Goal: Communication & Community: Participate in discussion

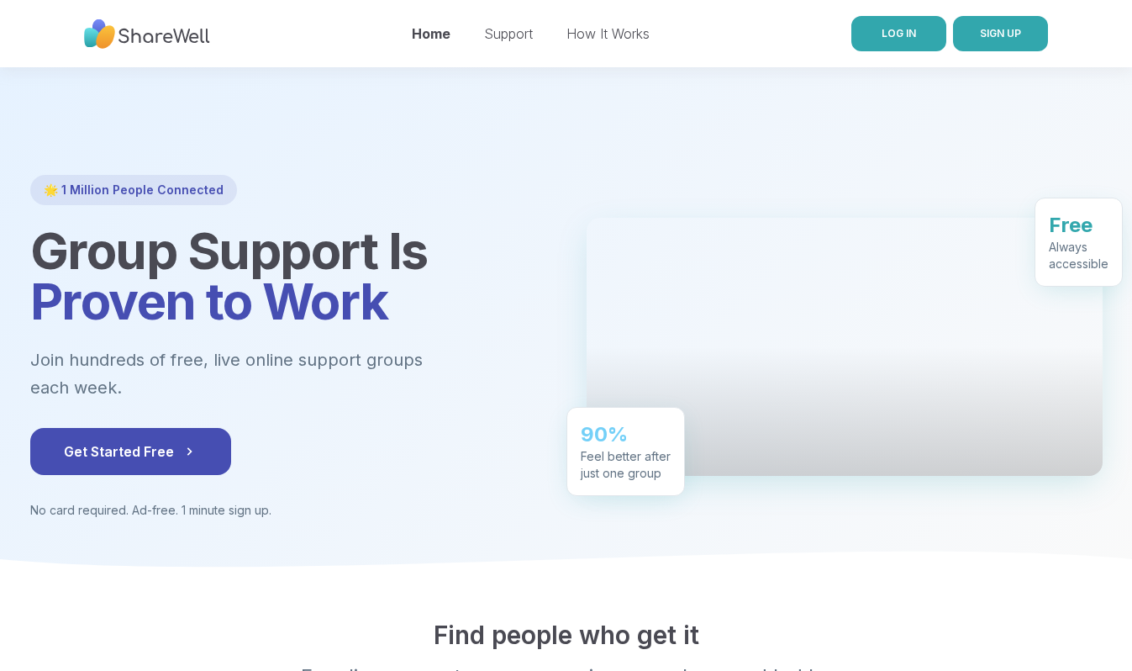
click at [893, 30] on span "LOG IN" at bounding box center [899, 33] width 34 height 13
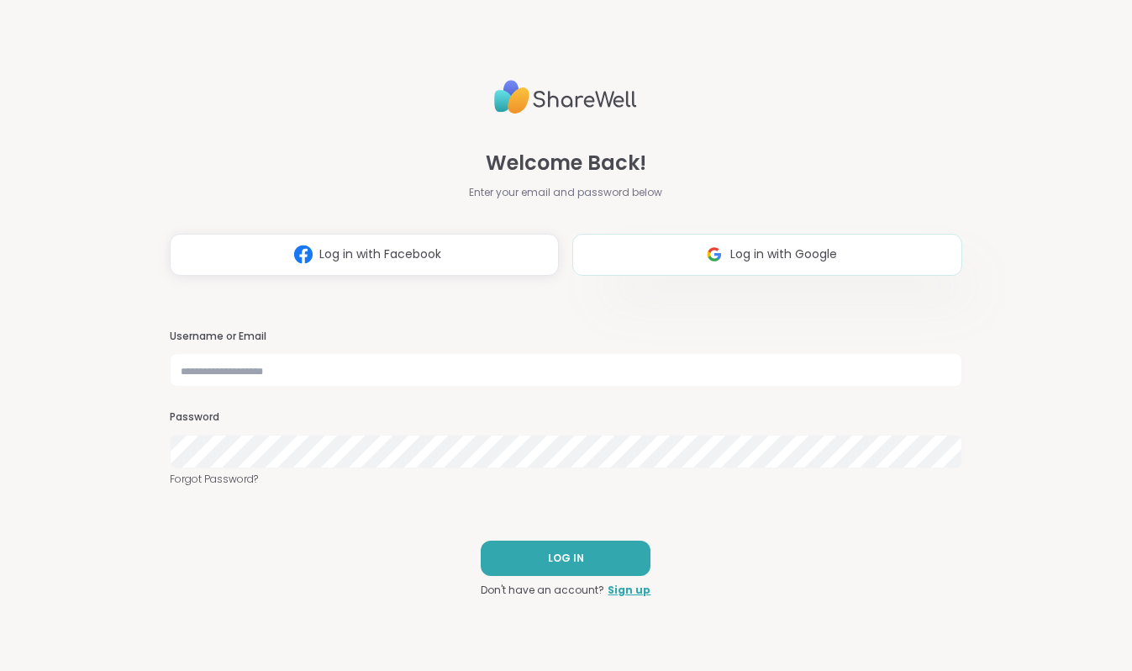
click at [733, 245] on span "Log in with Google" at bounding box center [783, 254] width 107 height 18
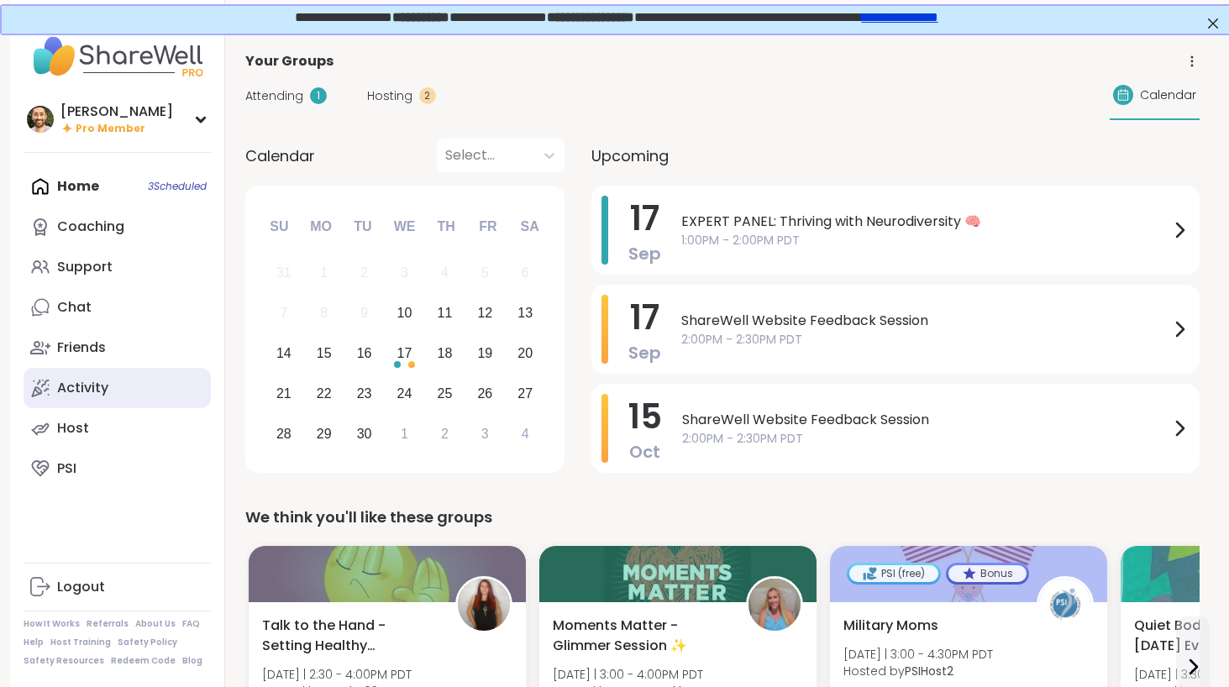
click at [134, 382] on link "Activity" at bounding box center [117, 388] width 187 height 40
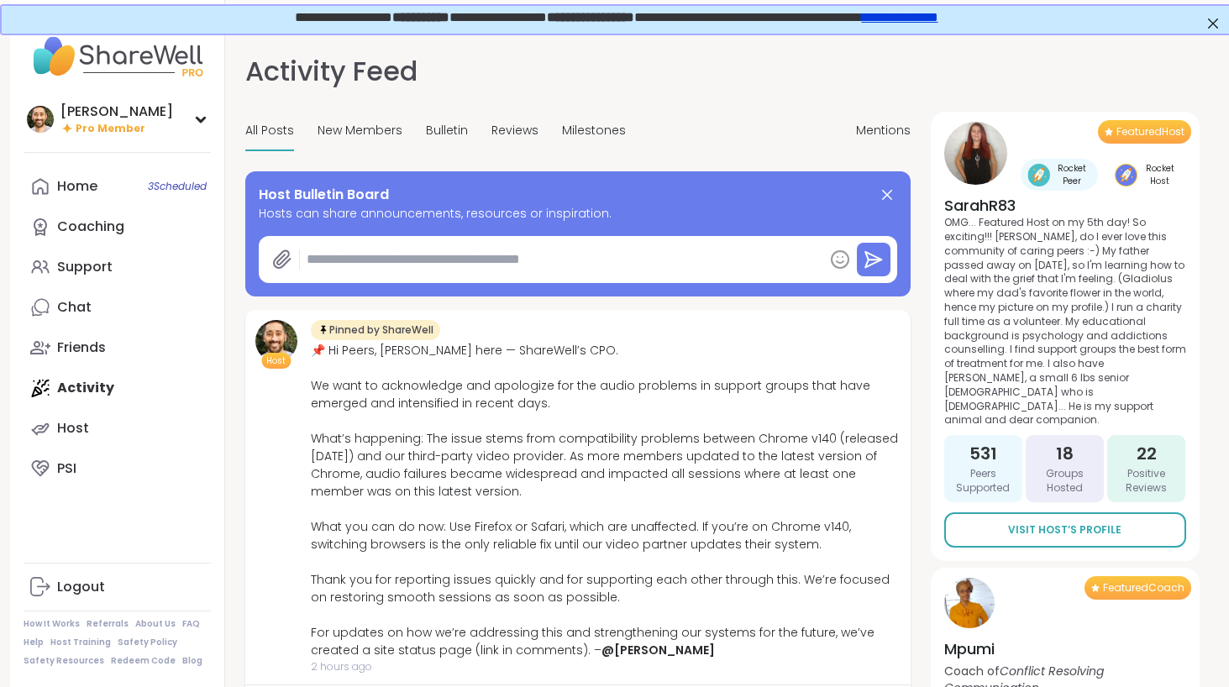
scroll to position [134, 0]
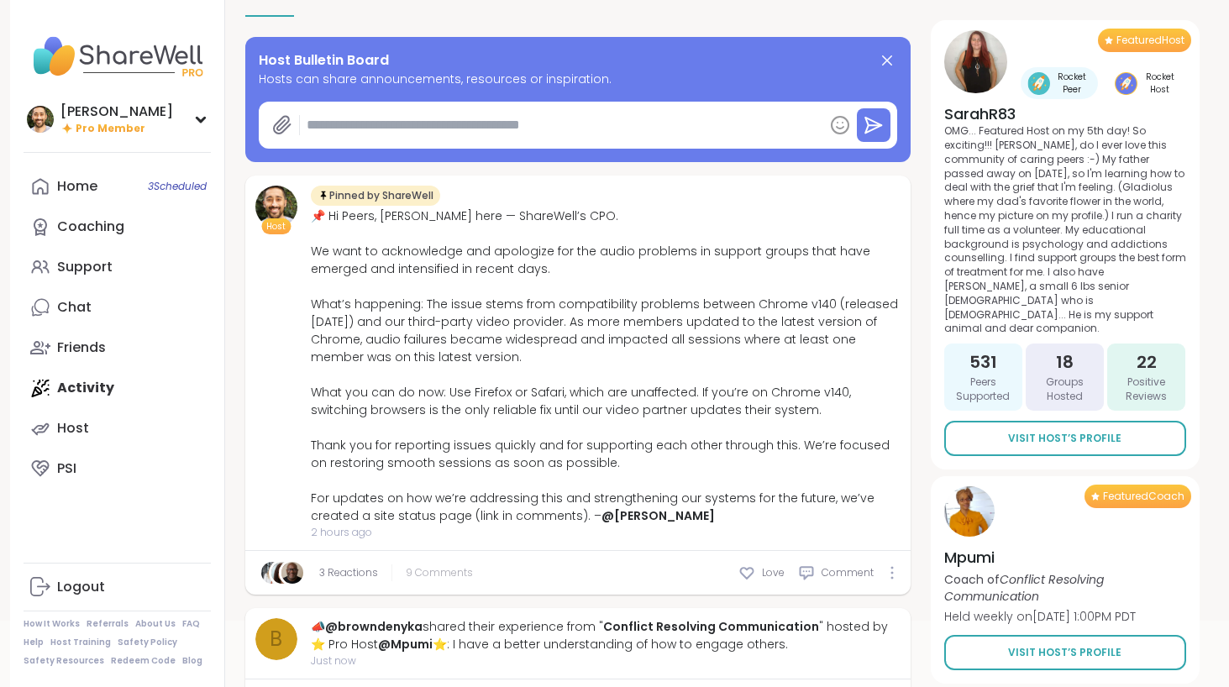
click at [451, 575] on span "9 Comments" at bounding box center [439, 573] width 67 height 15
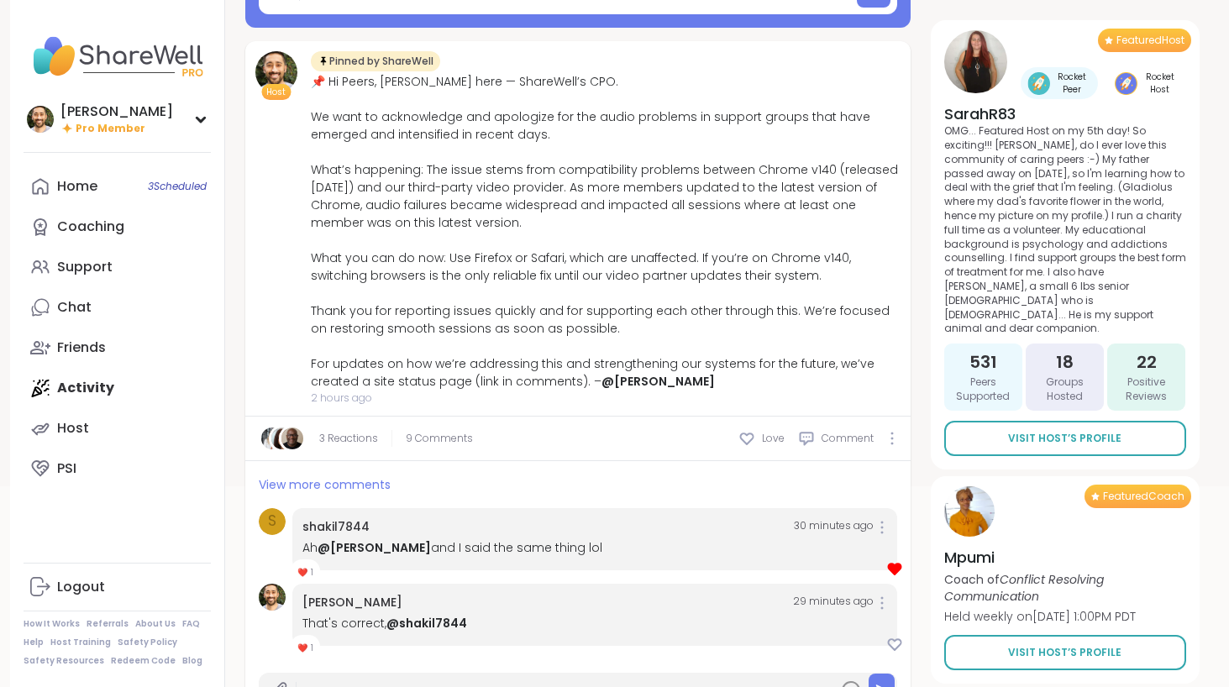
scroll to position [408, 0]
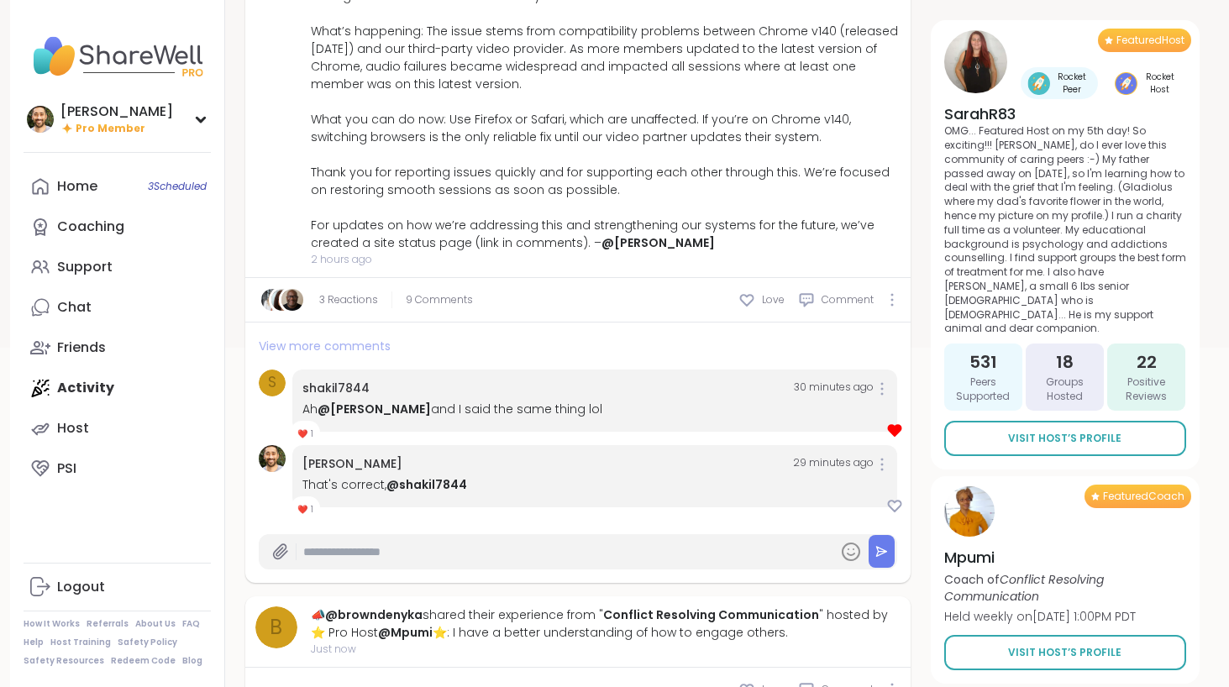
click at [361, 348] on span "View more comments" at bounding box center [325, 346] width 132 height 17
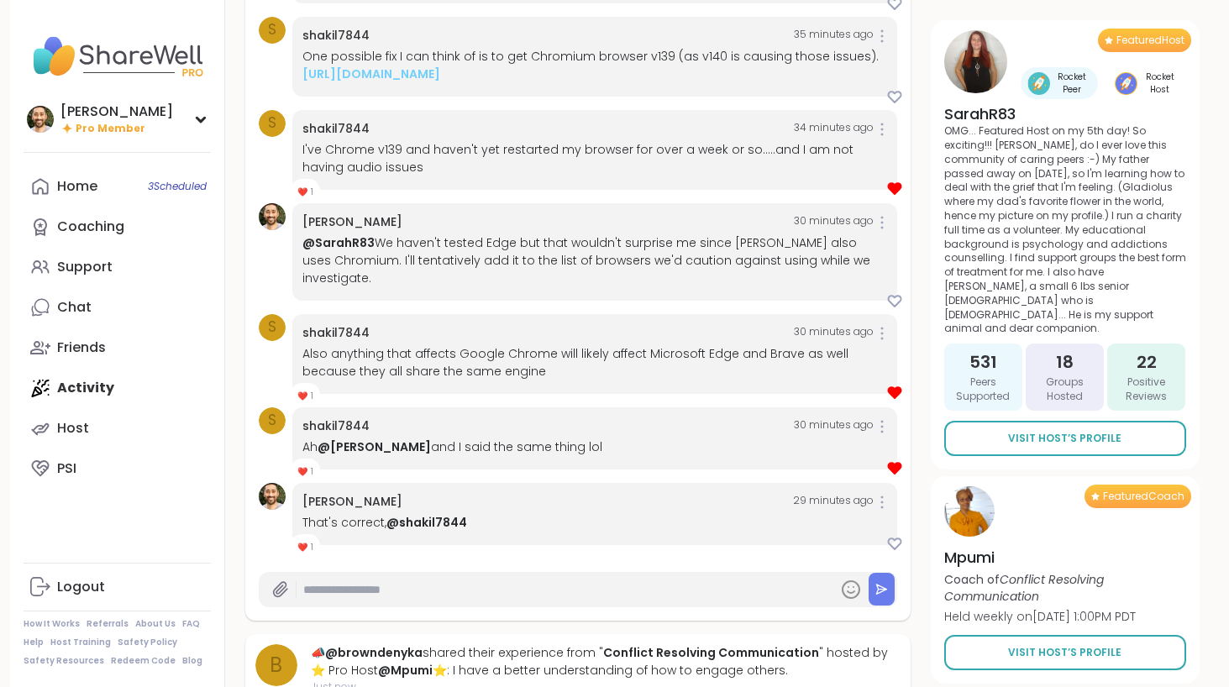
scroll to position [56, 0]
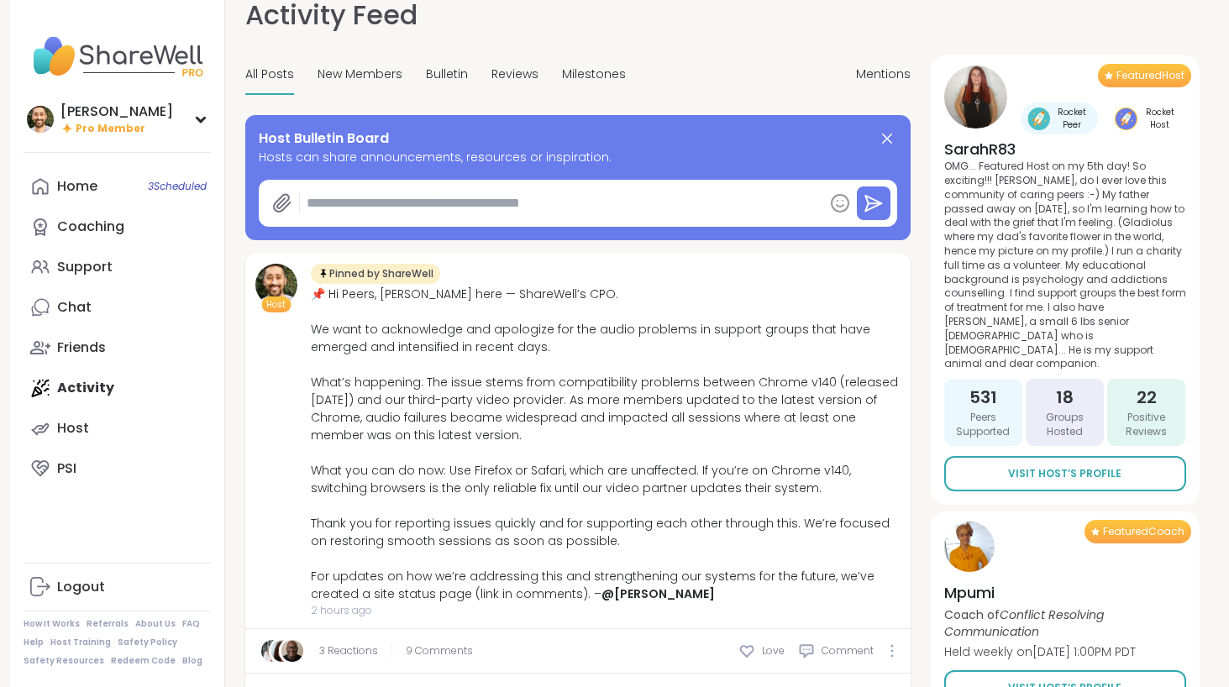
type textarea "*"
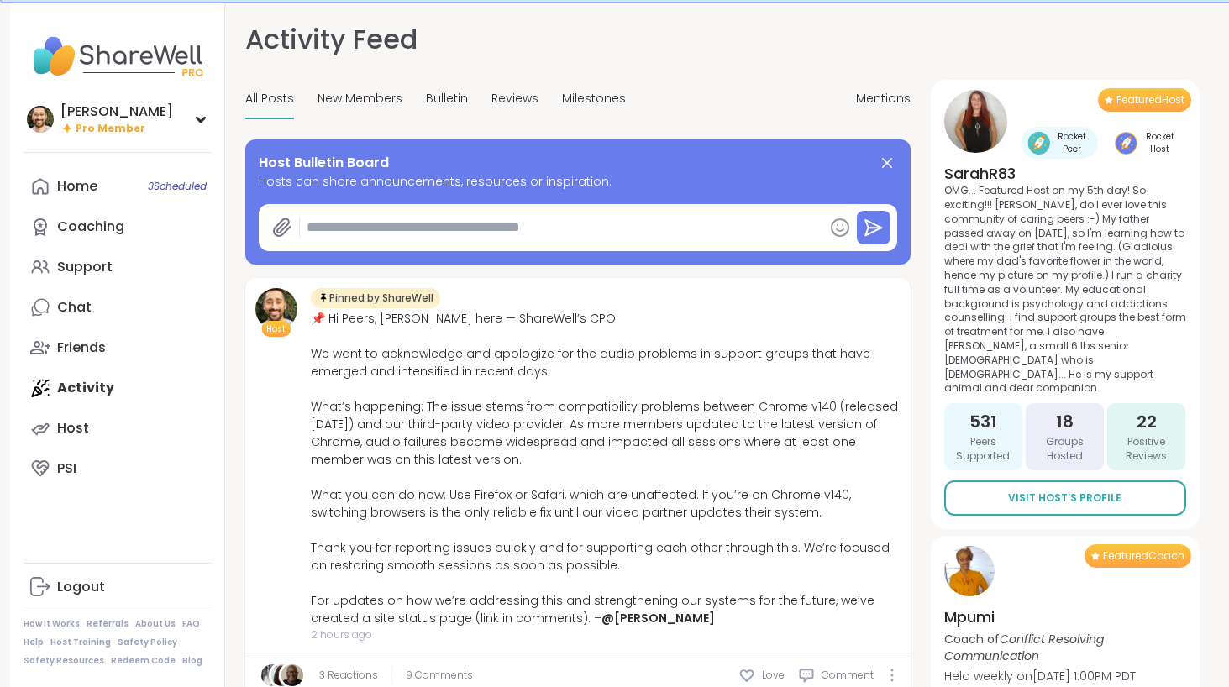
scroll to position [309, 0]
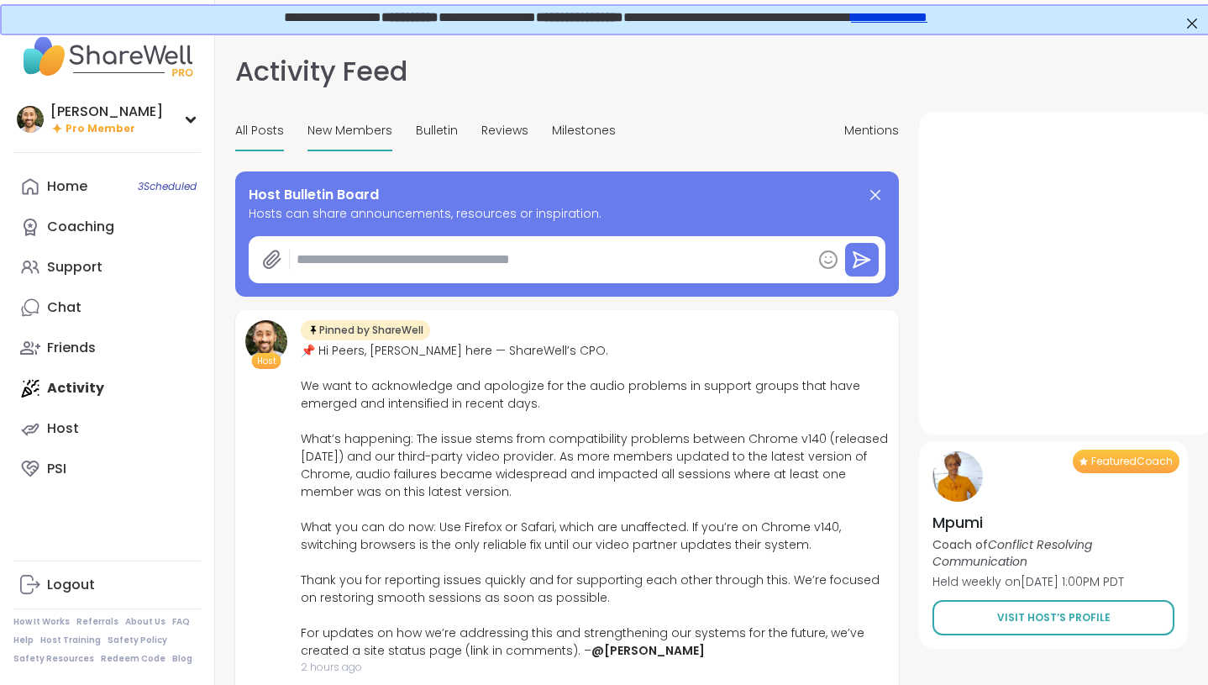
click at [319, 130] on span "New Members" at bounding box center [350, 131] width 85 height 18
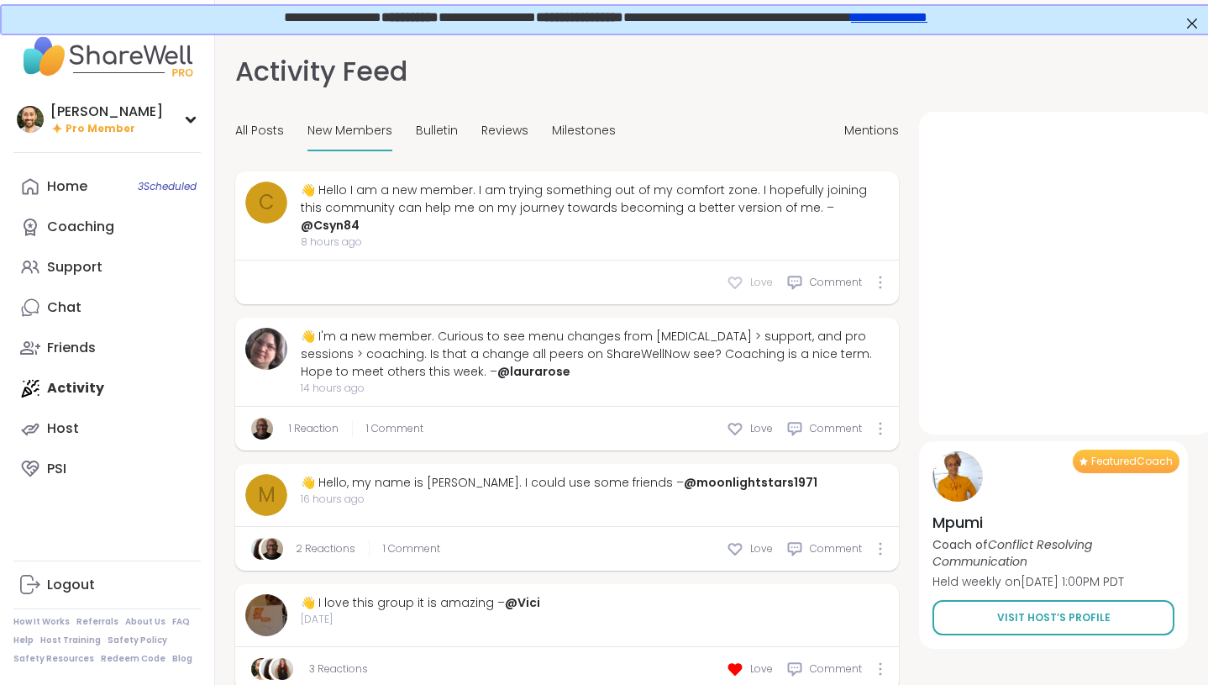
click at [748, 274] on div "Love" at bounding box center [750, 282] width 46 height 17
drag, startPoint x: 745, startPoint y: 408, endPoint x: 509, endPoint y: 403, distance: 235.4
click at [497, 413] on div "1 Reaction 1 Comment Love Comment" at bounding box center [567, 429] width 664 height 44
click at [746, 420] on div "Love" at bounding box center [750, 428] width 46 height 17
click at [412, 421] on span "1 Comment" at bounding box center [411, 428] width 57 height 15
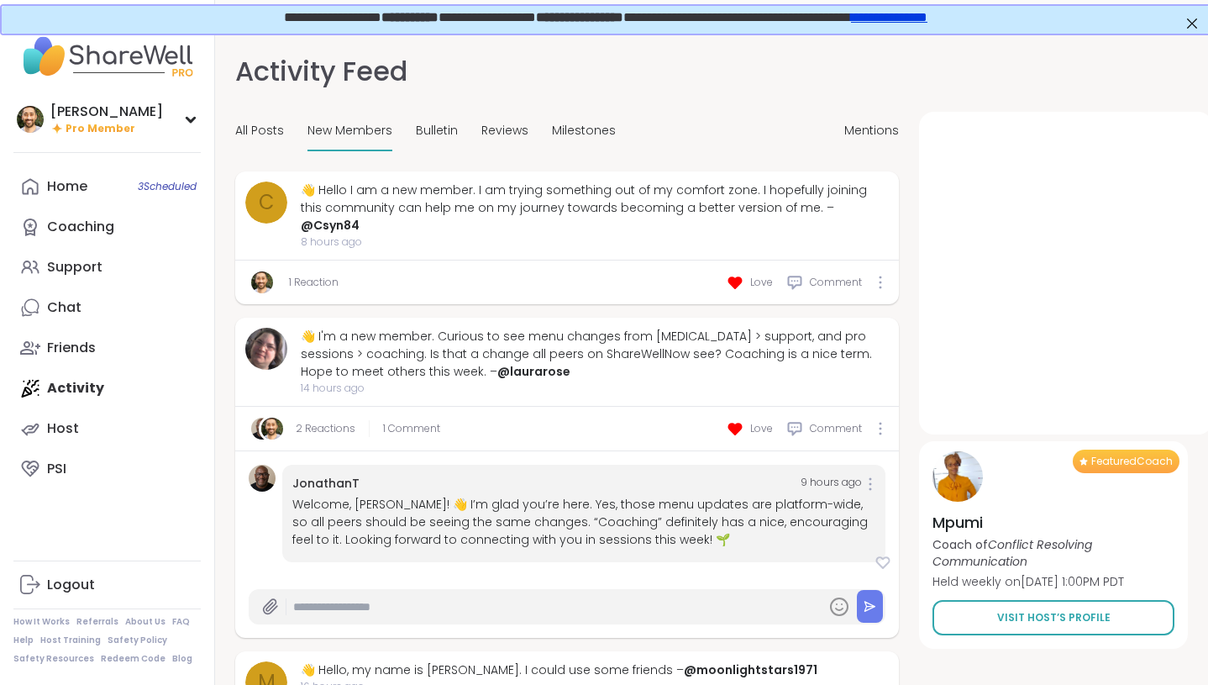
click at [882, 557] on icon at bounding box center [883, 562] width 13 height 11
click at [98, 281] on link "Support" at bounding box center [106, 267] width 187 height 40
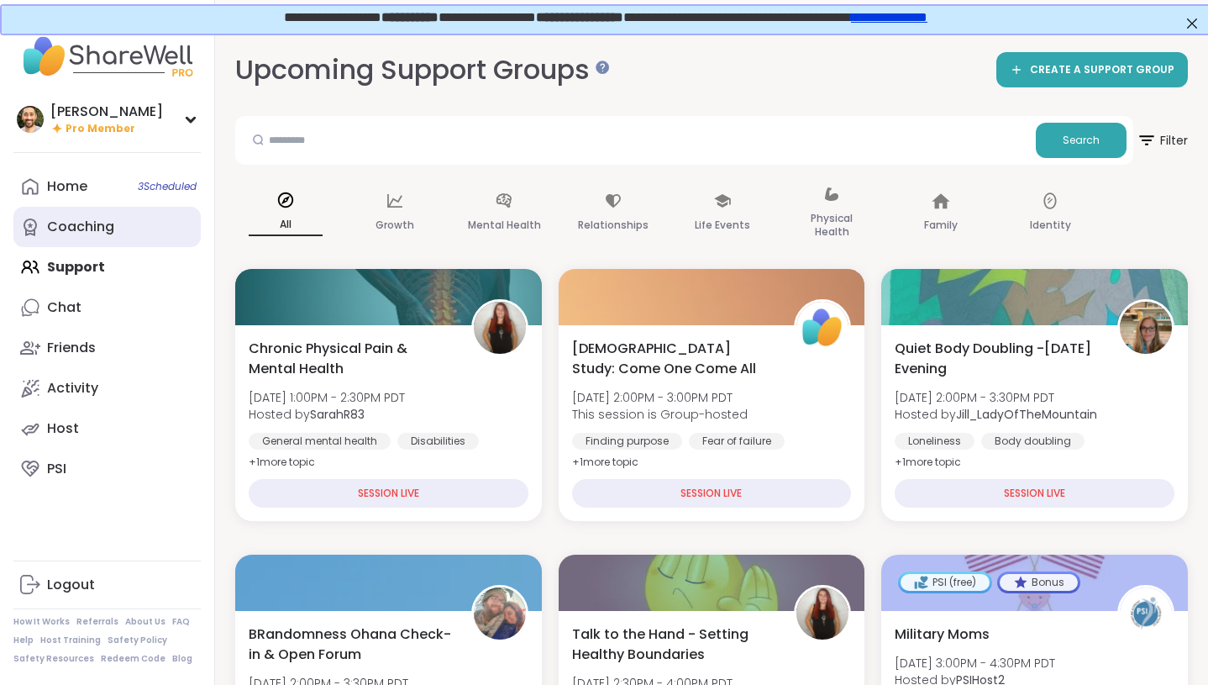
click at [130, 229] on link "Coaching" at bounding box center [106, 227] width 187 height 40
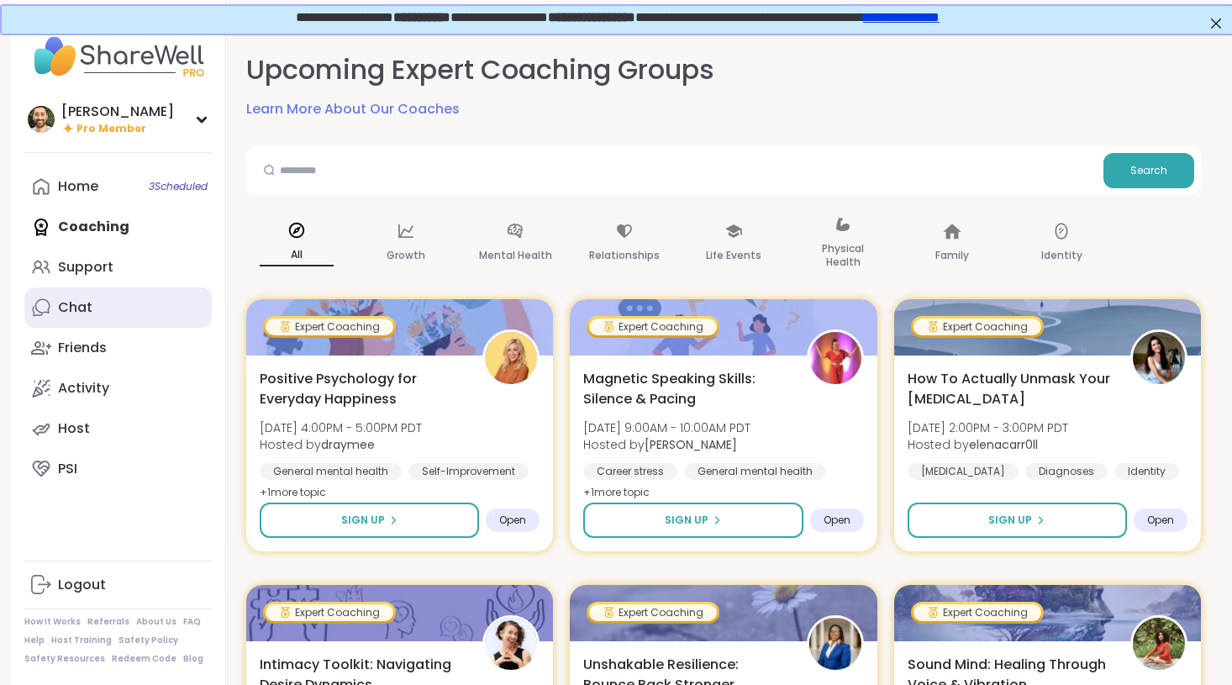
click at [96, 313] on link "Chat" at bounding box center [117, 307] width 187 height 40
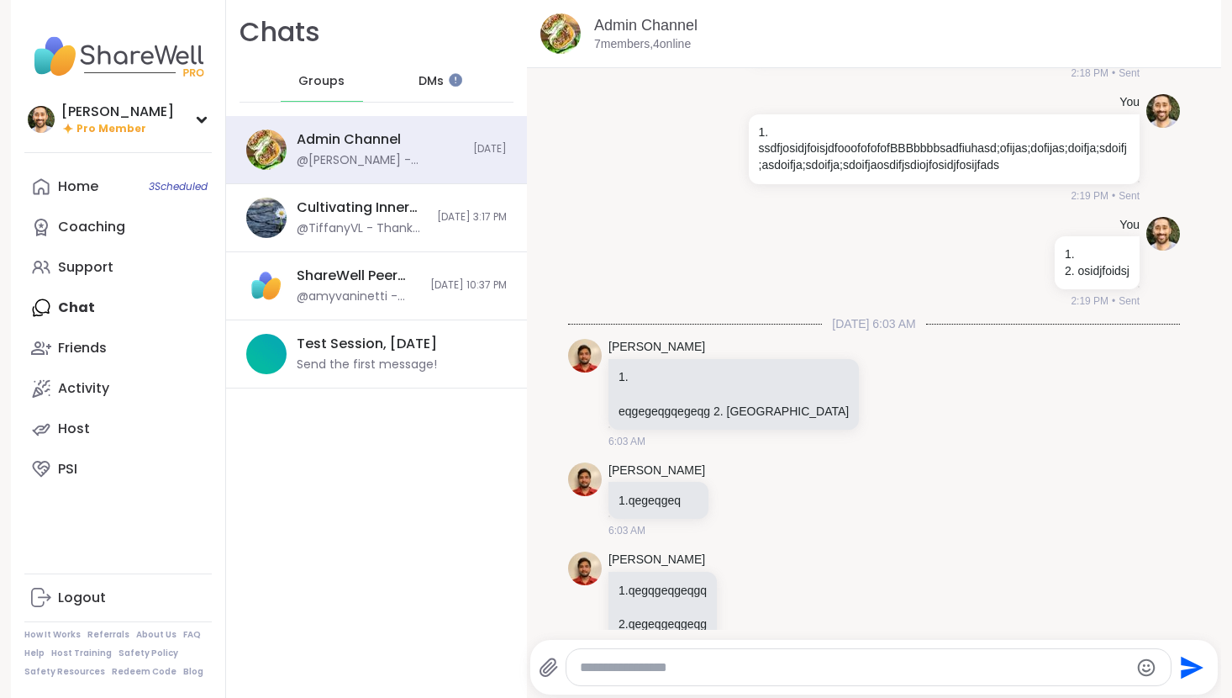
click at [108, 295] on div "Home 3 Scheduled Coaching Support Chat Friends Activity Host PSI" at bounding box center [117, 327] width 187 height 323
click at [103, 351] on div "Friends" at bounding box center [82, 348] width 49 height 18
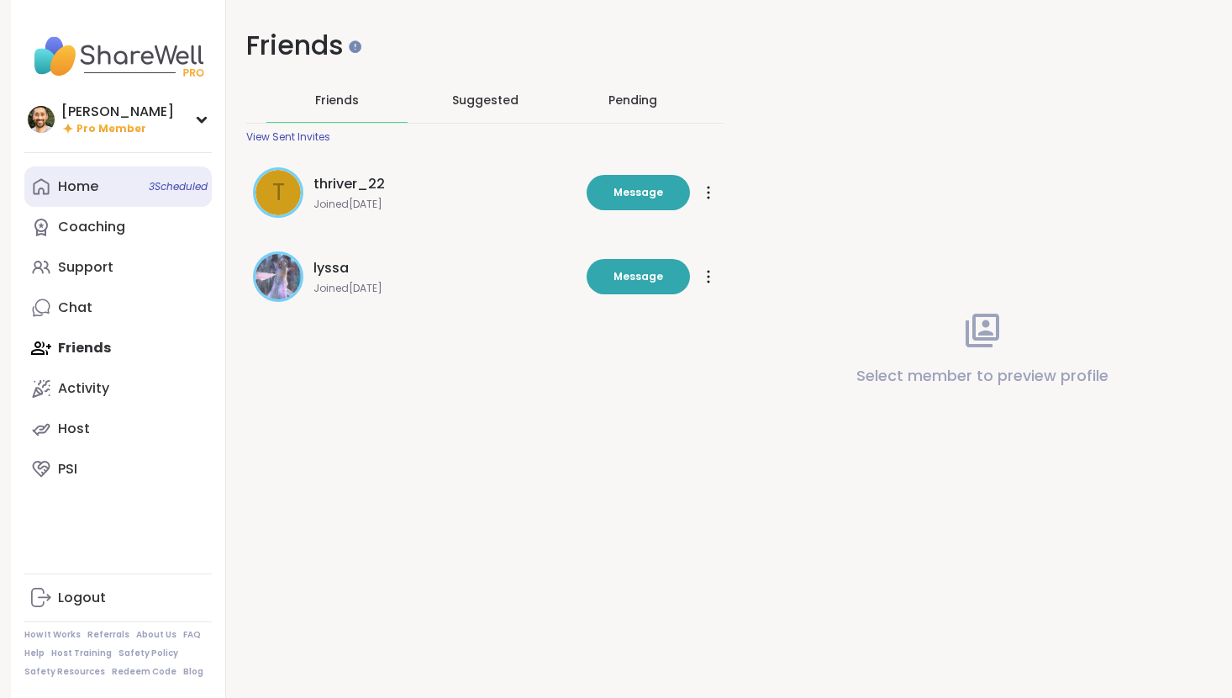
click at [113, 179] on link "Home 3 Scheduled" at bounding box center [117, 186] width 187 height 40
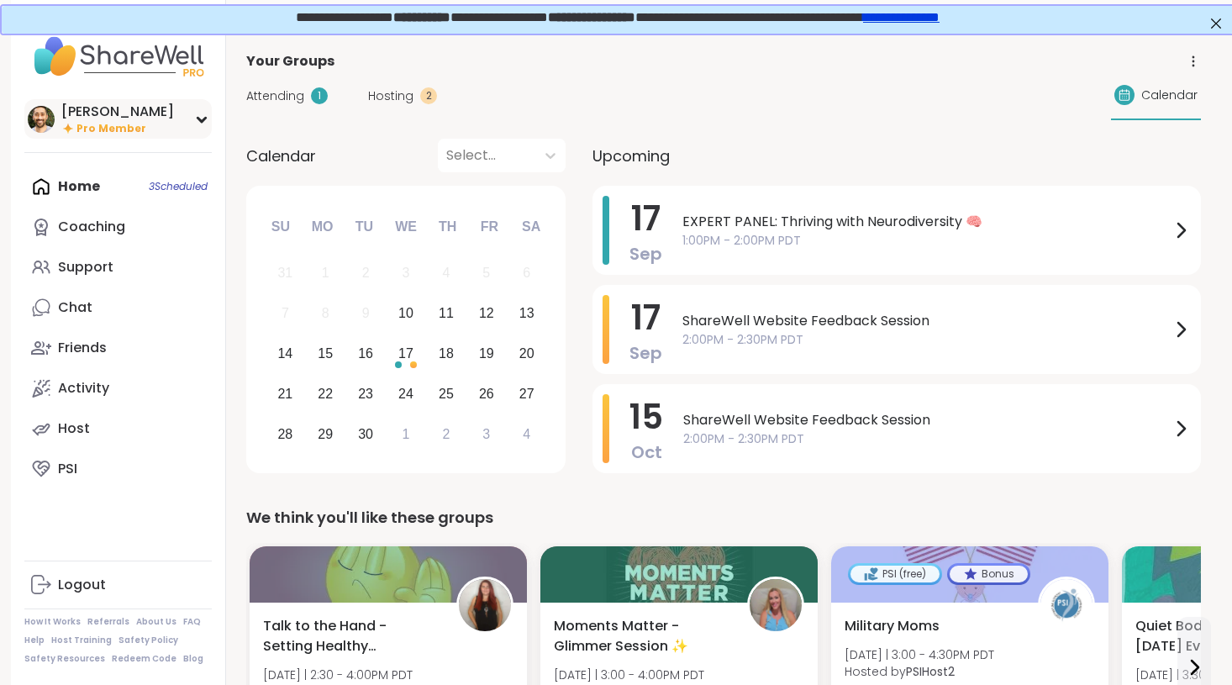
click at [155, 118] on div "brett Pro Member" at bounding box center [117, 118] width 187 height 39
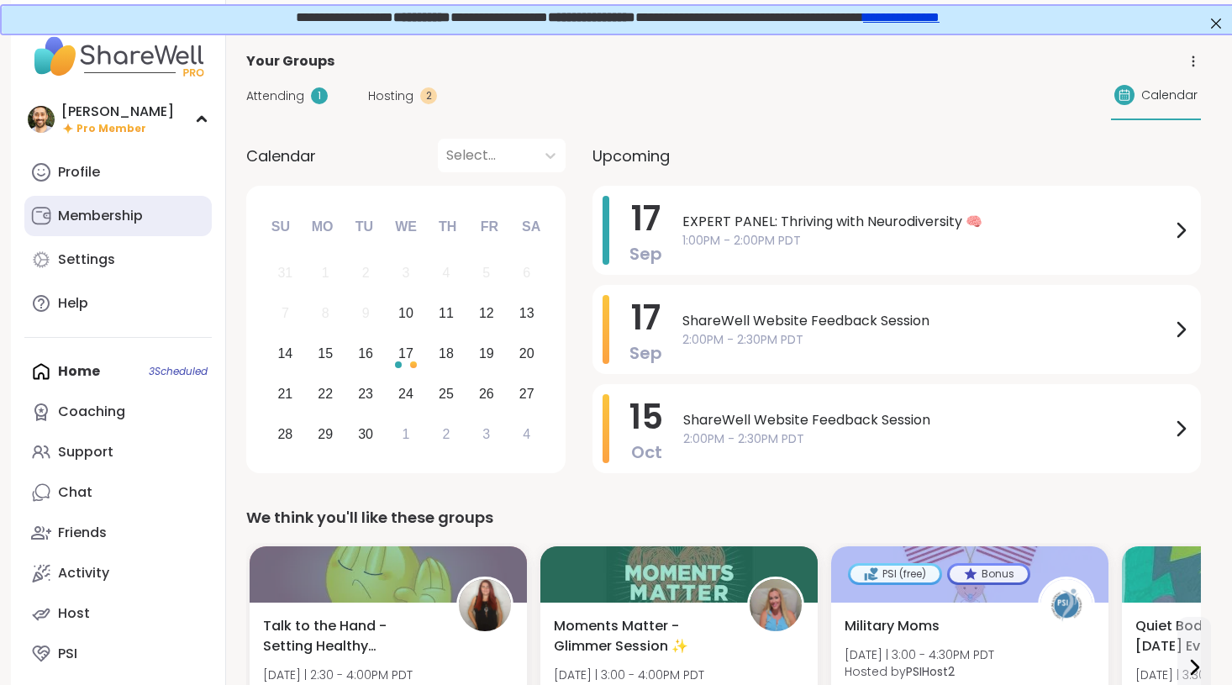
click at [155, 222] on link "Membership" at bounding box center [117, 216] width 187 height 40
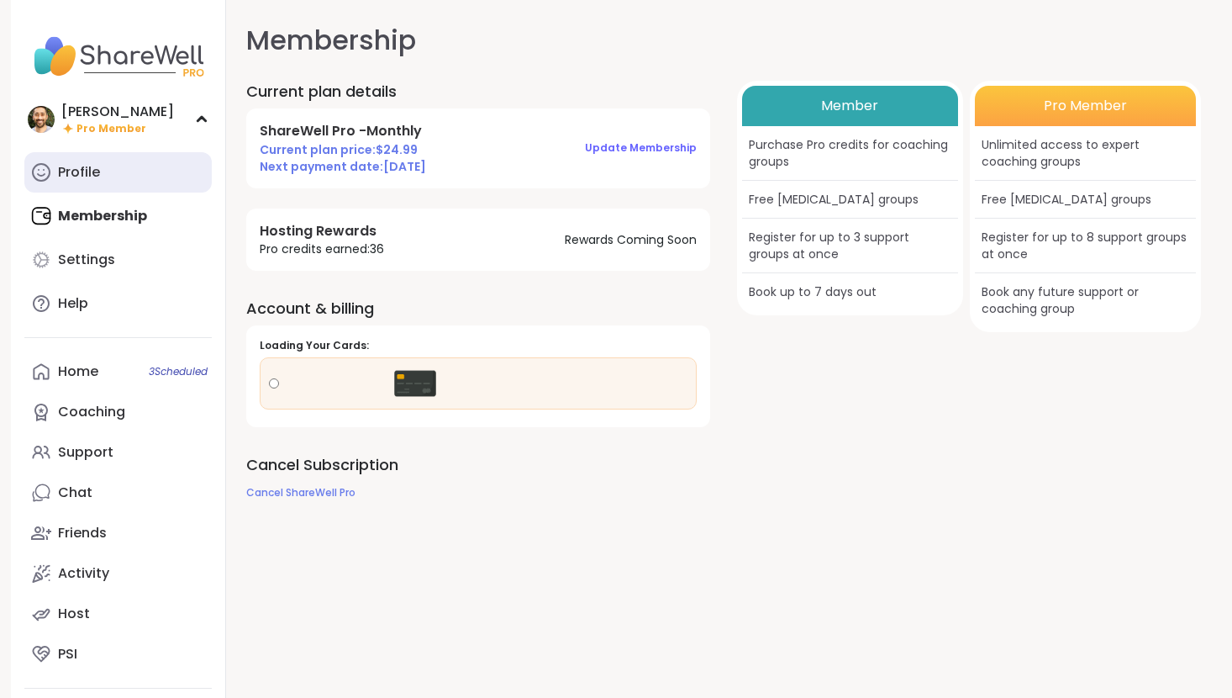
click at [98, 161] on link "Profile" at bounding box center [117, 172] width 187 height 40
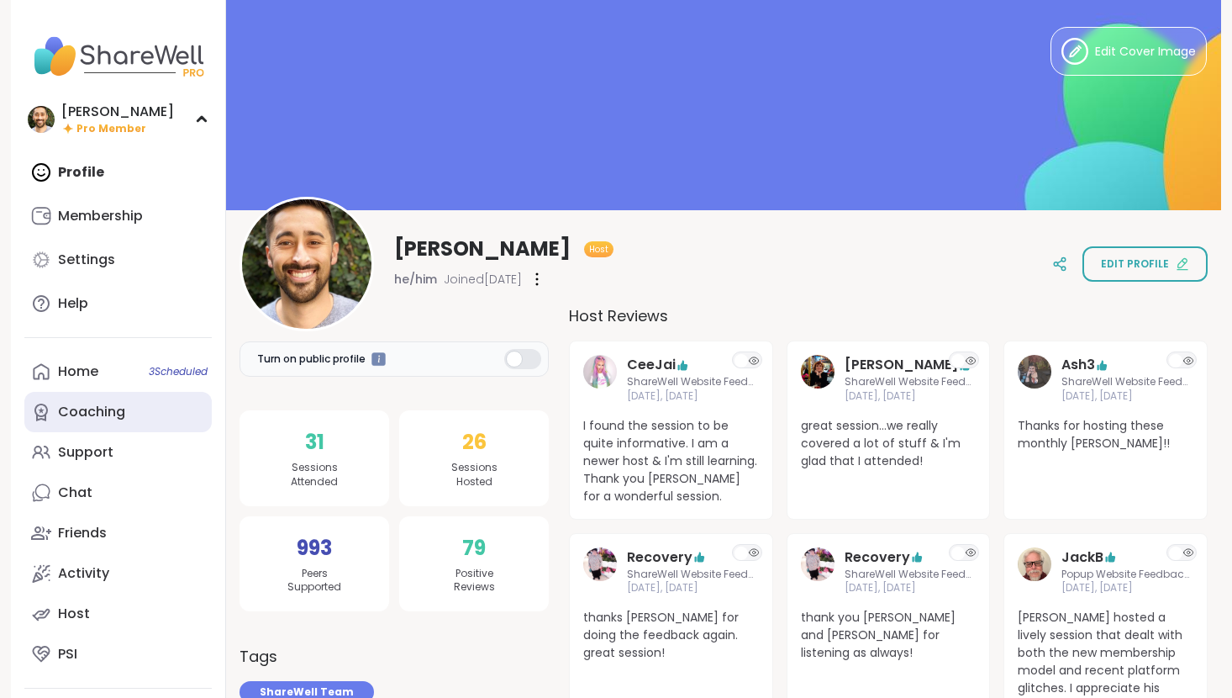
click at [100, 405] on div "Coaching" at bounding box center [91, 412] width 67 height 18
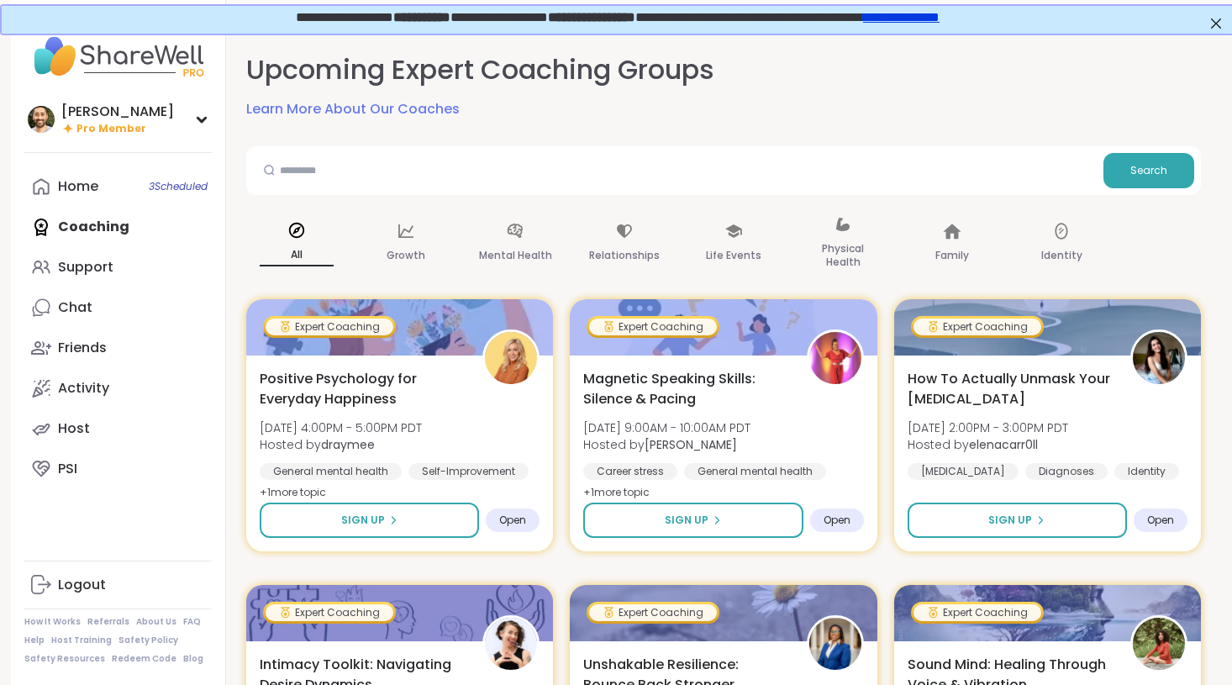
click at [938, 22] on link "**********" at bounding box center [899, 15] width 76 height 13
